Goal: Use online tool/utility: Utilize a website feature to perform a specific function

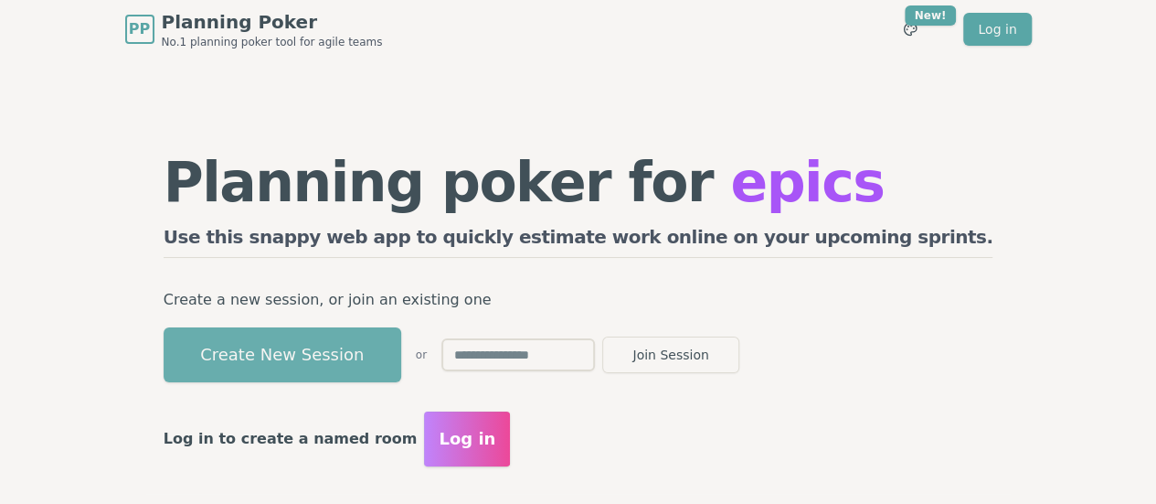
click at [401, 363] on button "Create New Session" at bounding box center [283, 354] width 238 height 55
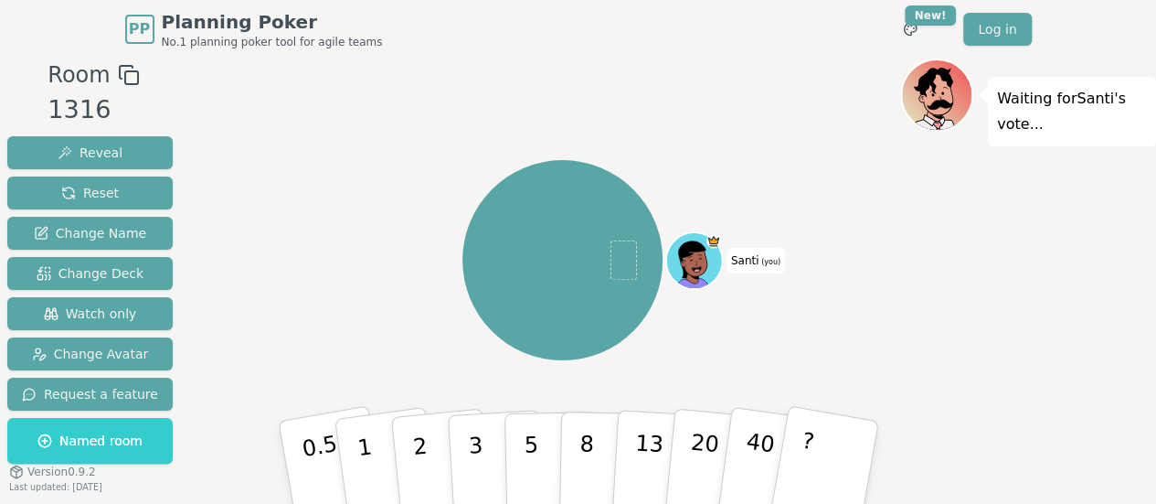
click at [128, 72] on rect at bounding box center [131, 77] width 13 height 13
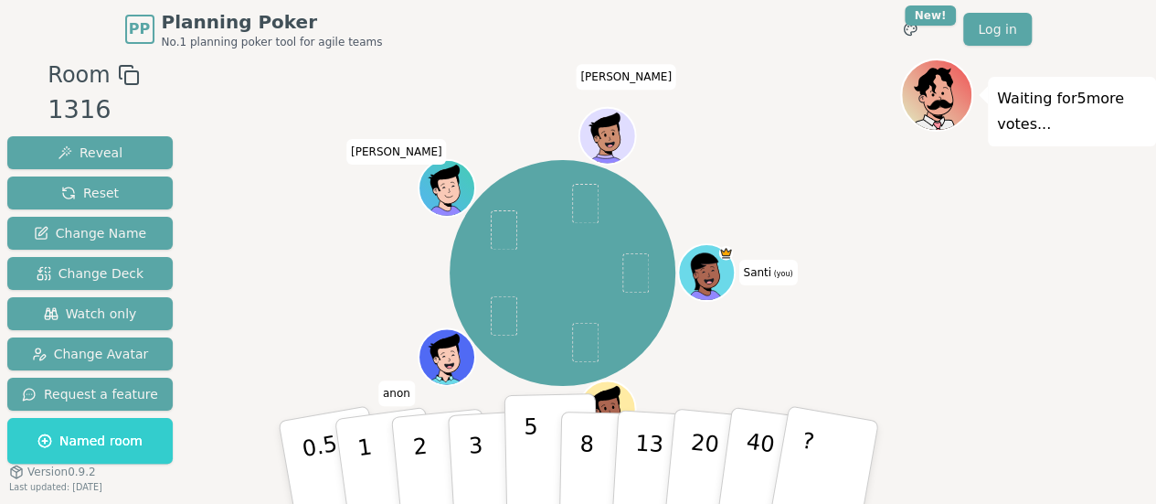
click at [529, 424] on p "5" at bounding box center [531, 462] width 16 height 99
click at [488, 442] on button "3" at bounding box center [496, 462] width 100 height 143
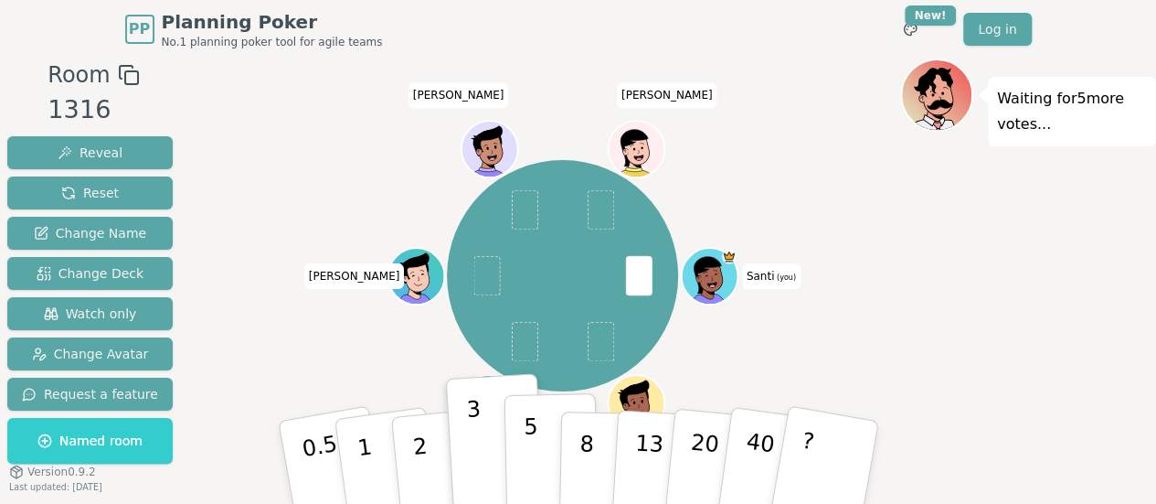
click at [548, 439] on button "5" at bounding box center [551, 462] width 94 height 139
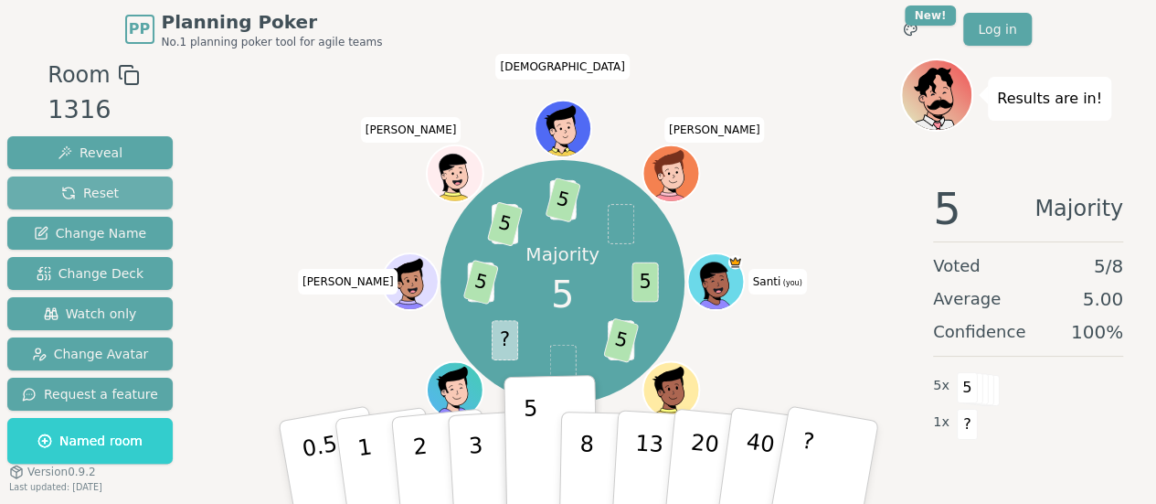
click at [77, 187] on span "Reset" at bounding box center [90, 193] width 58 height 18
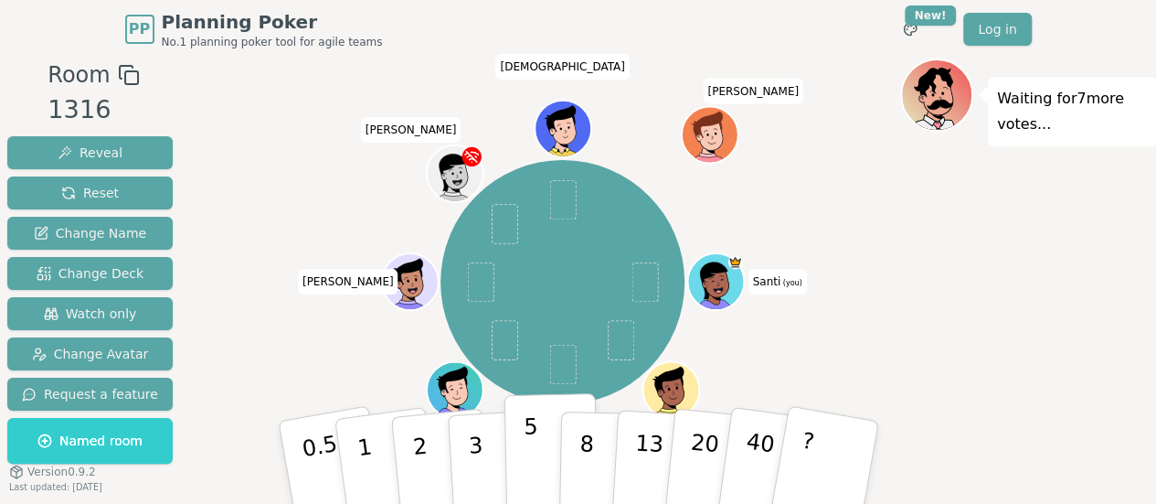
click at [514, 453] on button "5" at bounding box center [551, 462] width 94 height 139
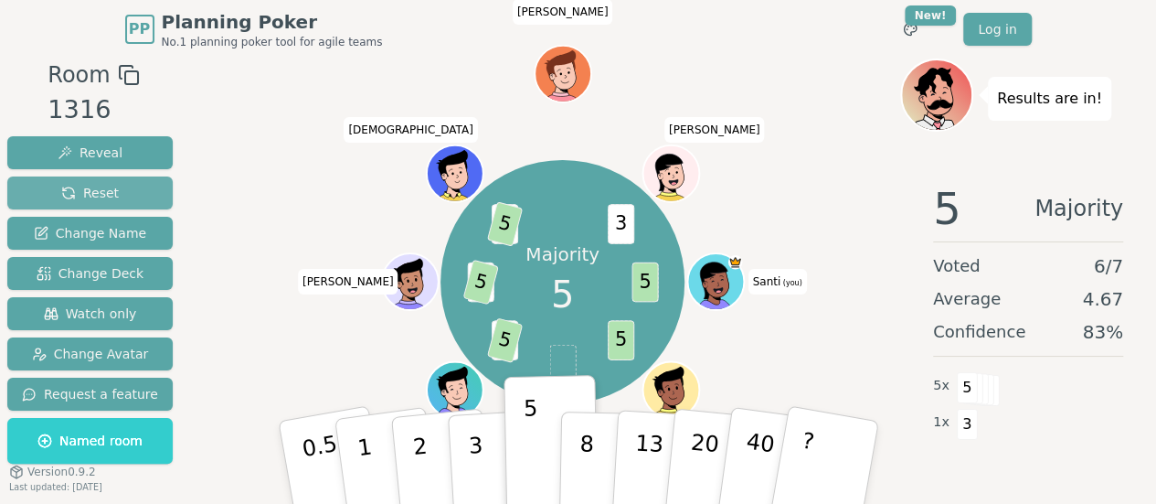
click at [133, 191] on button "Reset" at bounding box center [89, 192] width 165 height 33
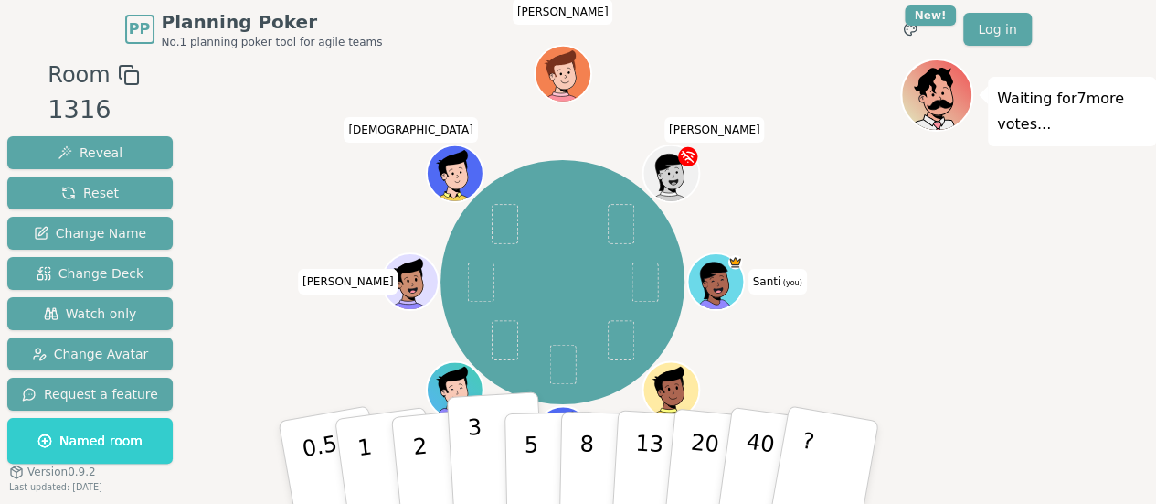
click at [473, 461] on p "3" at bounding box center [476, 464] width 20 height 100
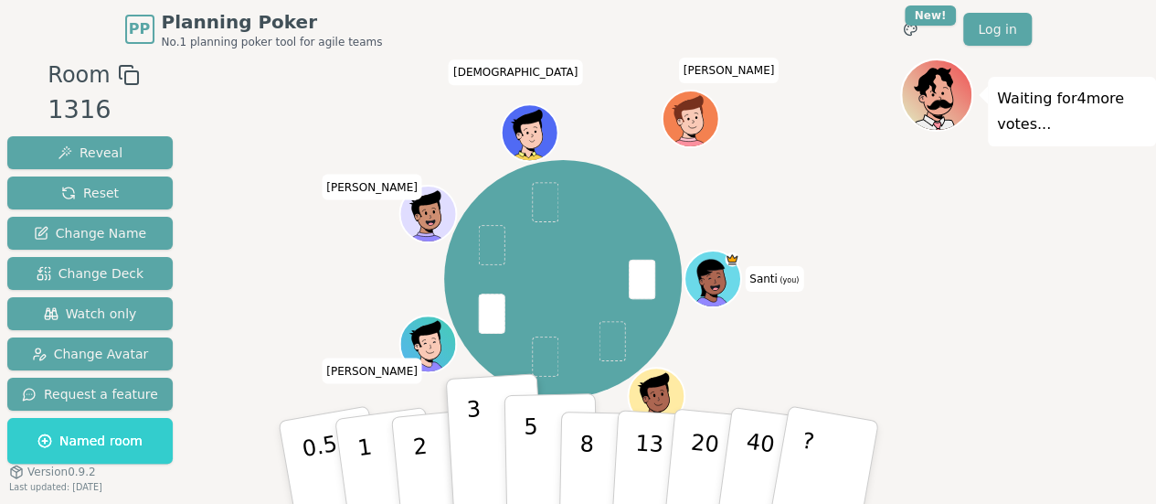
click at [542, 434] on button "5" at bounding box center [551, 462] width 94 height 139
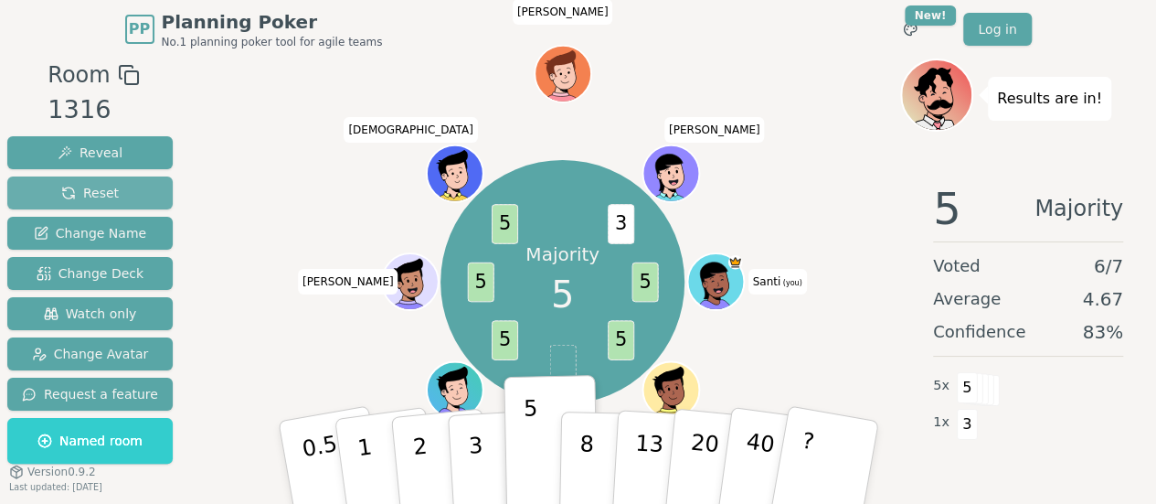
click at [68, 195] on span "Reset" at bounding box center [90, 193] width 58 height 18
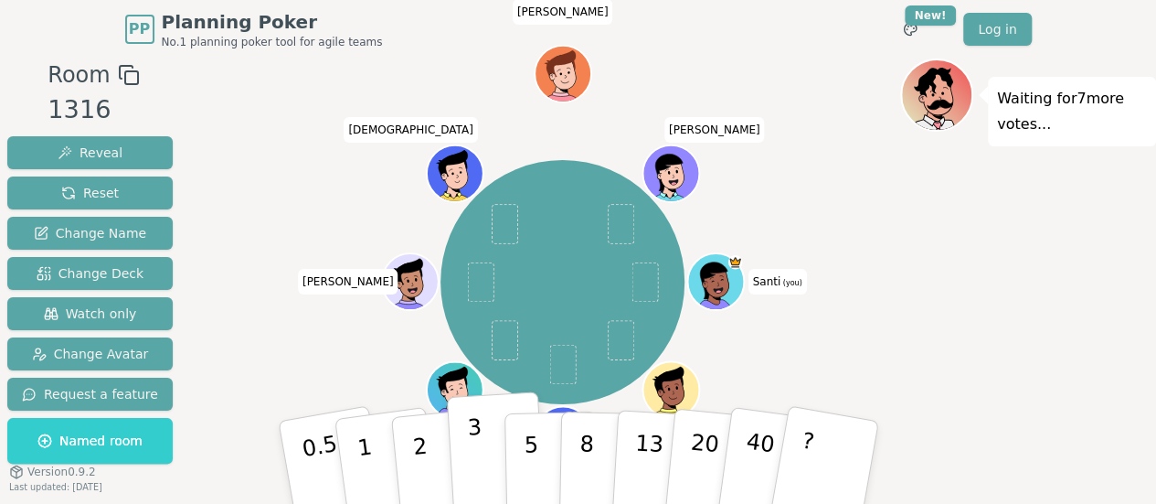
click at [485, 459] on button "3" at bounding box center [496, 462] width 100 height 143
click at [580, 432] on p "8" at bounding box center [586, 461] width 16 height 99
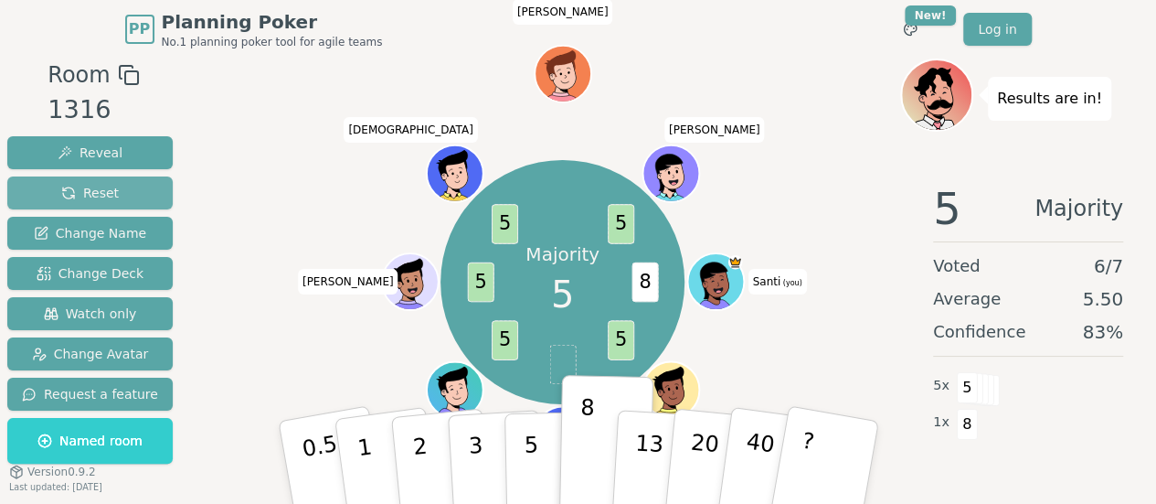
click at [133, 184] on button "Reset" at bounding box center [89, 192] width 165 height 33
